Goal: Check status: Check status

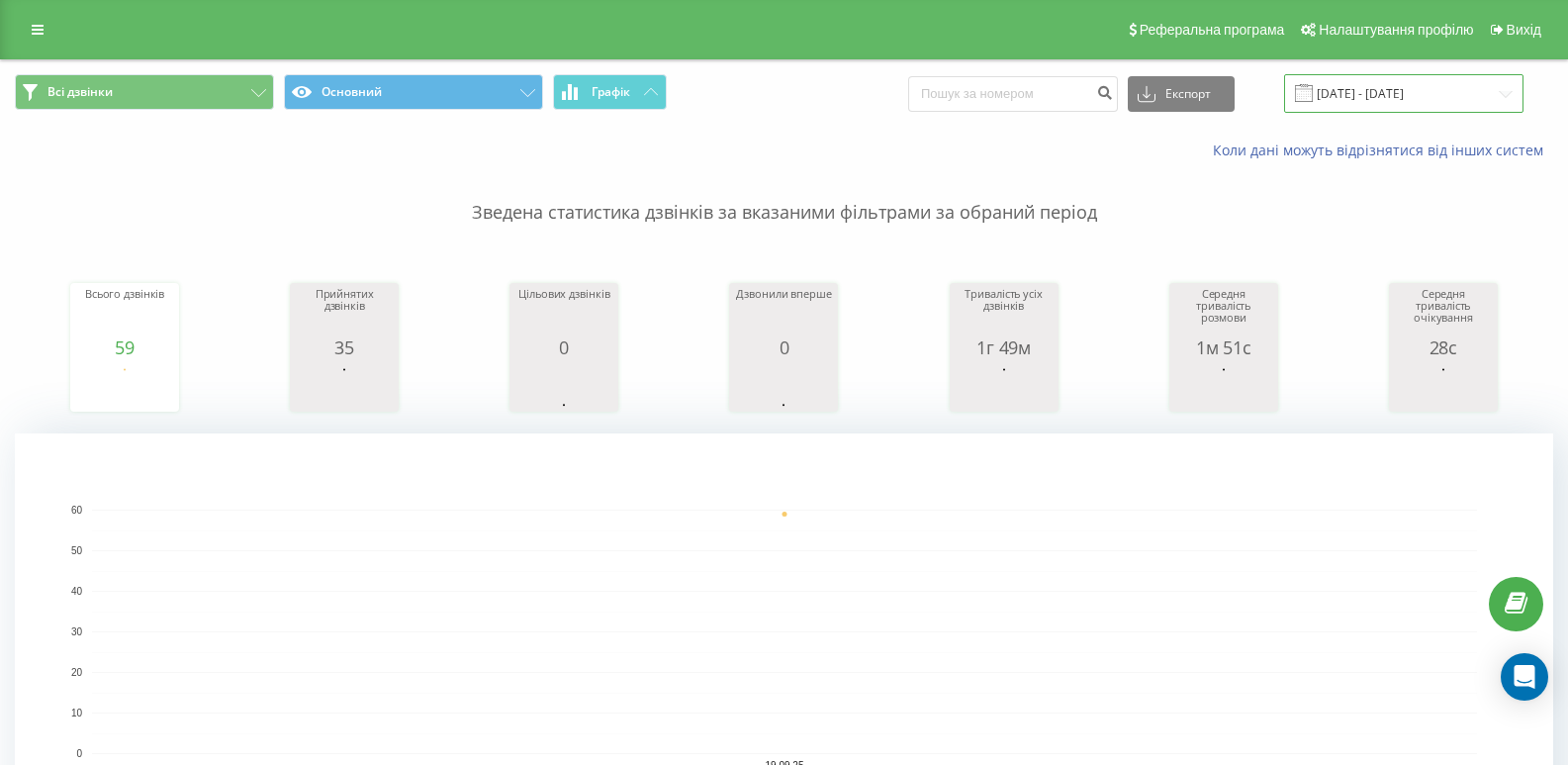
click at [1373, 92] on input "[DATE] - [DATE]" at bounding box center [1403, 93] width 239 height 39
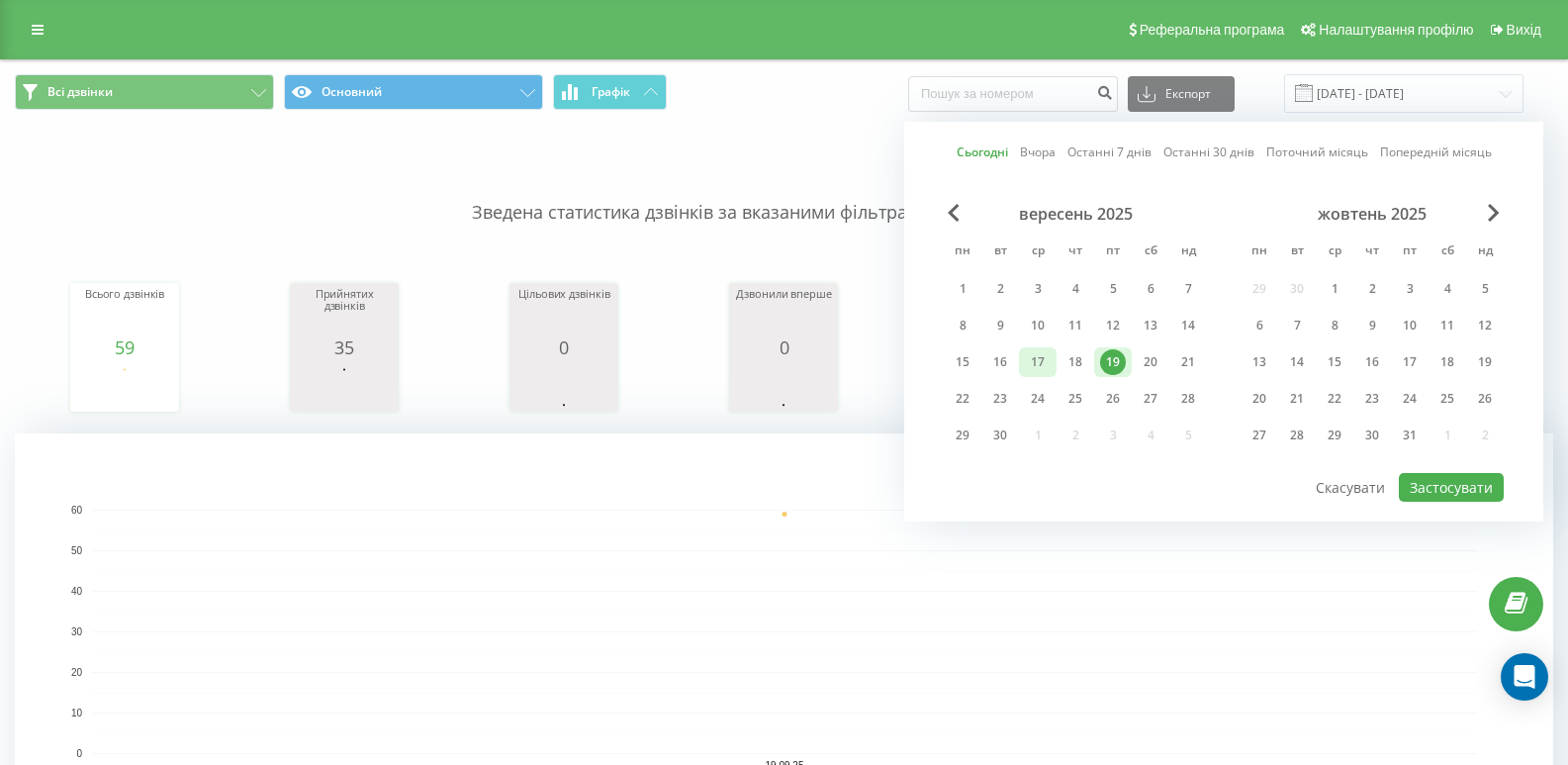
click at [1032, 367] on div "17" at bounding box center [1038, 363] width 26 height 26
click at [1108, 363] on div "19" at bounding box center [1113, 363] width 26 height 26
click at [1435, 485] on button "Застосувати" at bounding box center [1452, 487] width 105 height 29
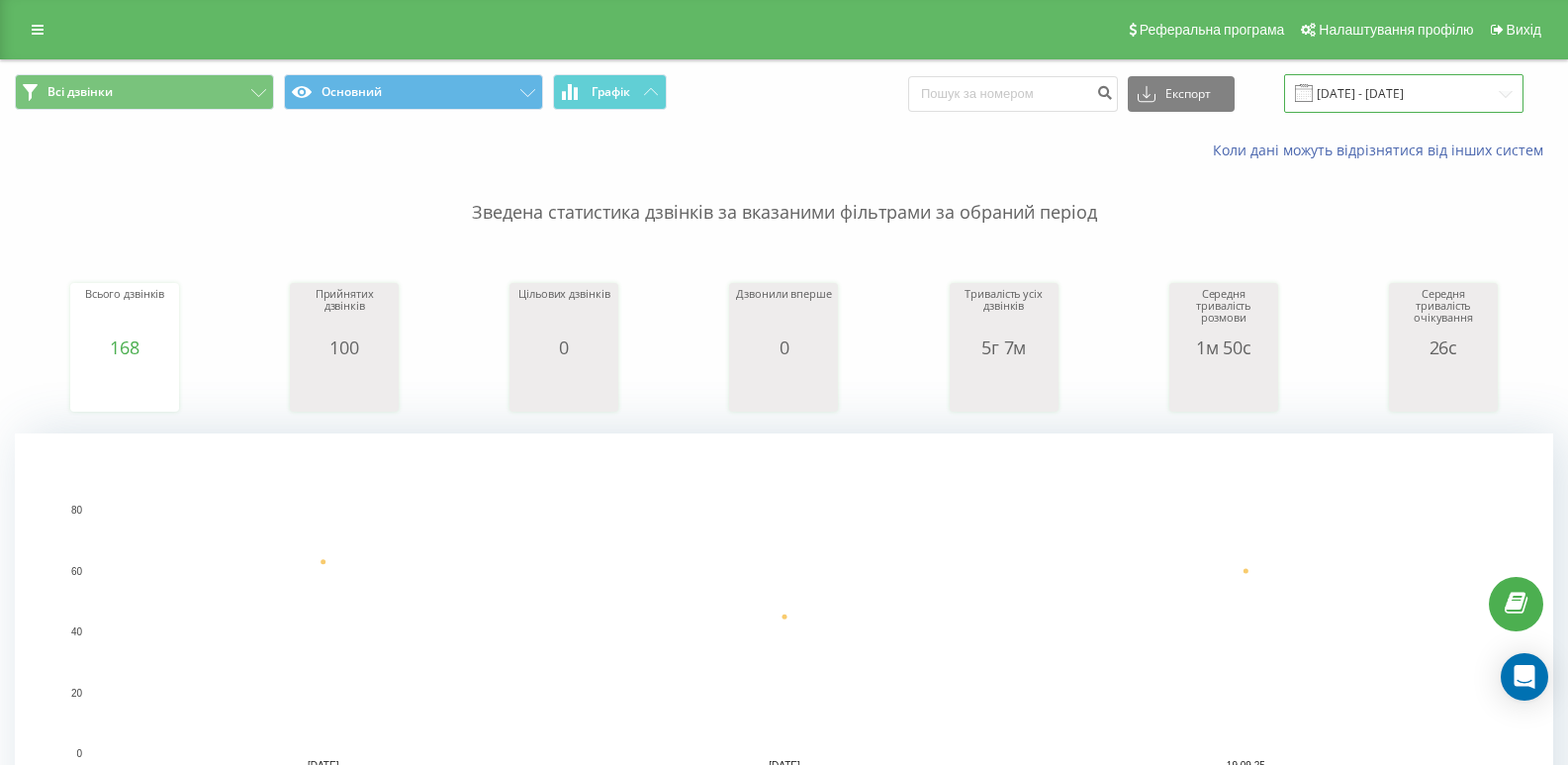
click at [1373, 95] on input "17.09.2025 - 19.09.2025" at bounding box center [1403, 93] width 239 height 39
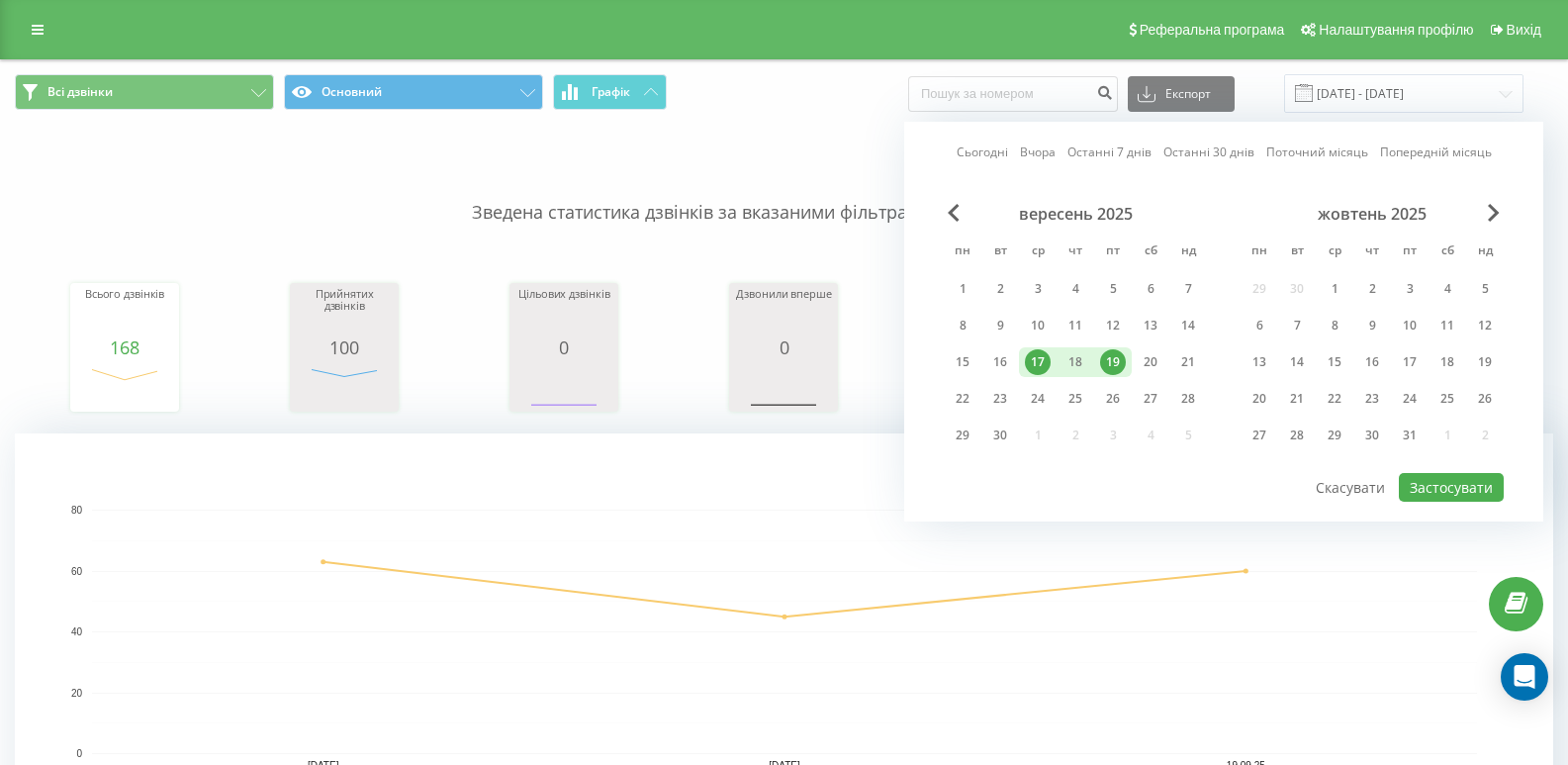
click at [1117, 367] on div "19" at bounding box center [1113, 363] width 26 height 26
click at [1446, 488] on button "Застосувати" at bounding box center [1452, 487] width 105 height 29
type input "[DATE] - [DATE]"
